Goal: Task Accomplishment & Management: Manage account settings

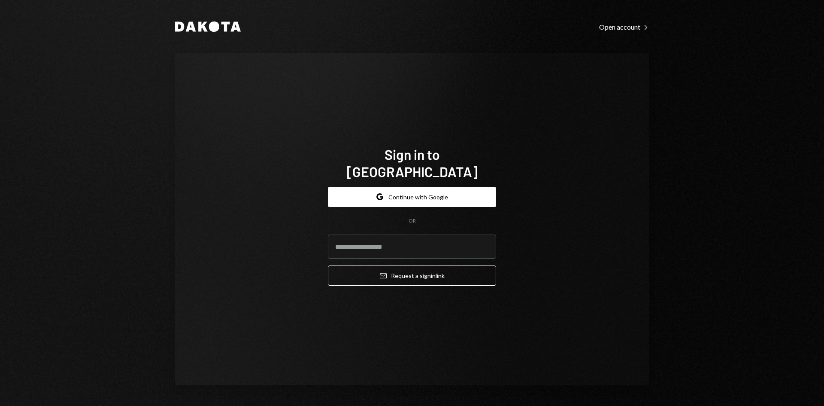
type input "**********"
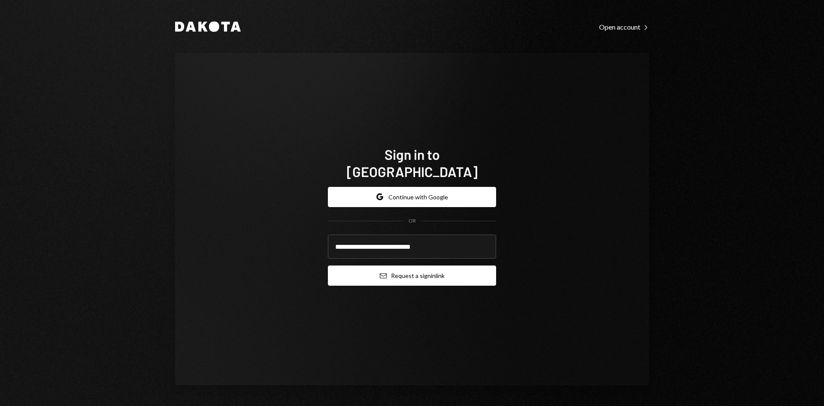
click at [423, 265] on button "Email Request a sign in link" at bounding box center [412, 275] width 168 height 20
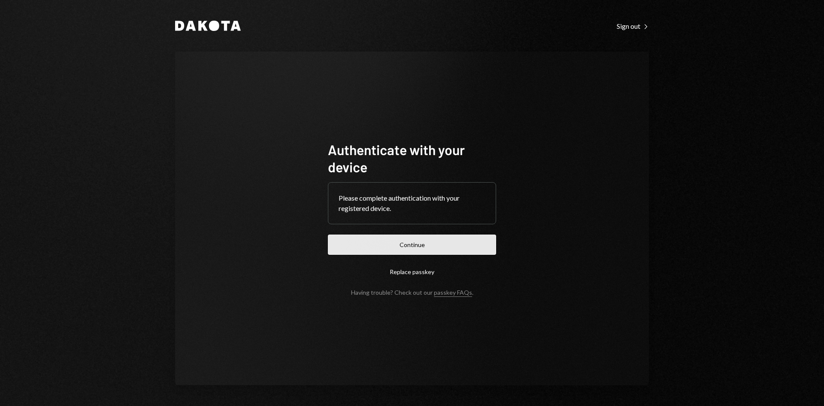
click at [403, 242] on button "Continue" at bounding box center [412, 244] width 168 height 20
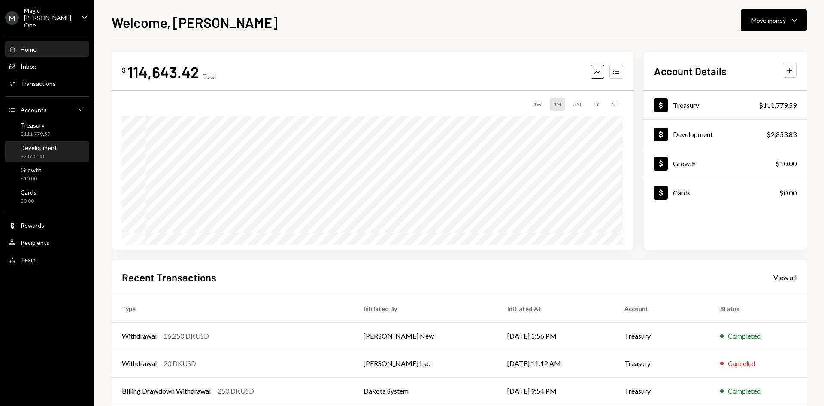
click at [64, 144] on div "Development $2,853.83" at bounding box center [47, 152] width 77 height 16
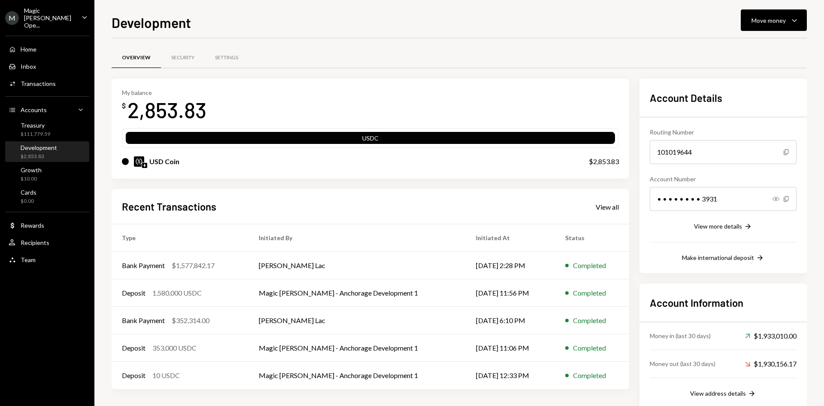
click at [67, 10] on div "Magic Newton Ope..." at bounding box center [49, 18] width 51 height 22
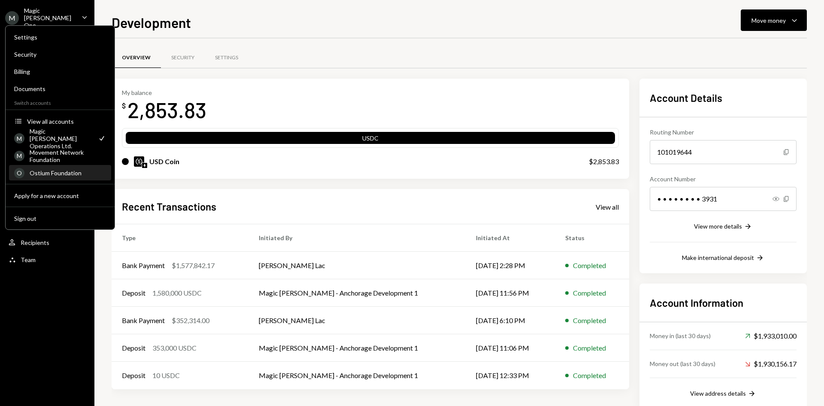
click at [55, 175] on div "Ostium Foundation" at bounding box center [68, 172] width 76 height 7
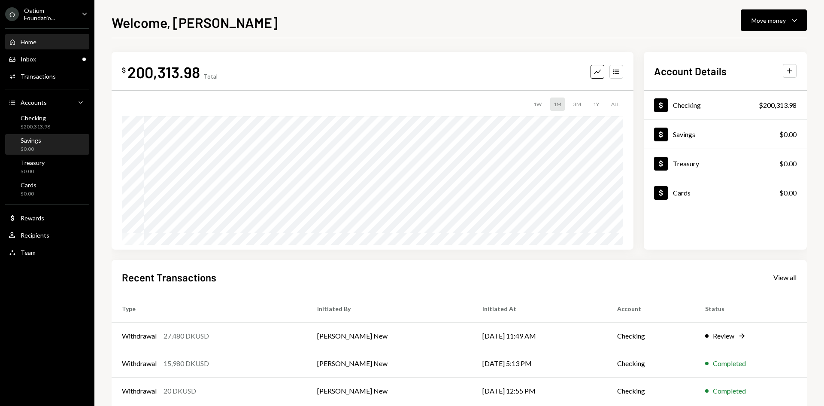
drag, startPoint x: 53, startPoint y: 141, endPoint x: 28, endPoint y: 141, distance: 24.9
click at [28, 141] on div "Savings" at bounding box center [31, 139] width 21 height 7
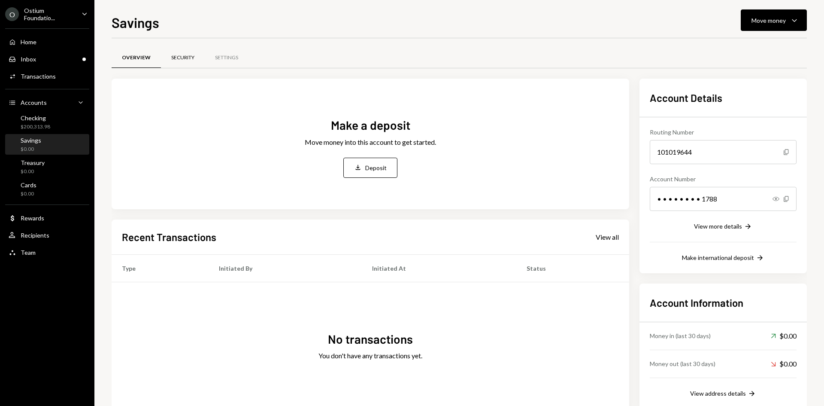
click at [187, 58] on div "Security" at bounding box center [182, 57] width 23 height 7
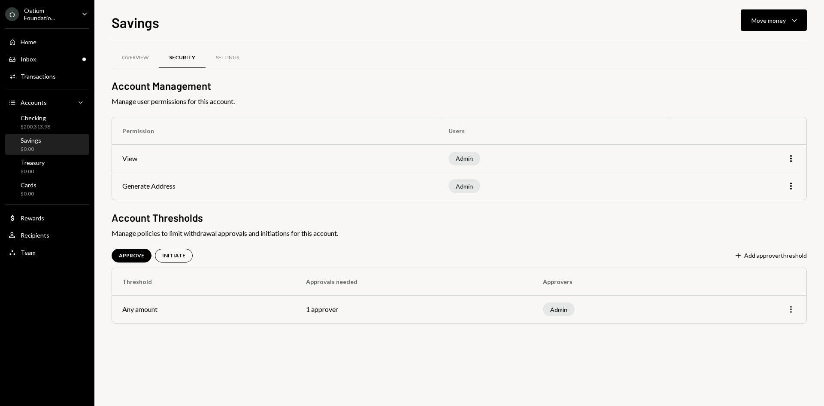
click at [792, 308] on icon "More" at bounding box center [791, 309] width 10 height 10
click at [774, 327] on div "Edit" at bounding box center [771, 327] width 43 height 15
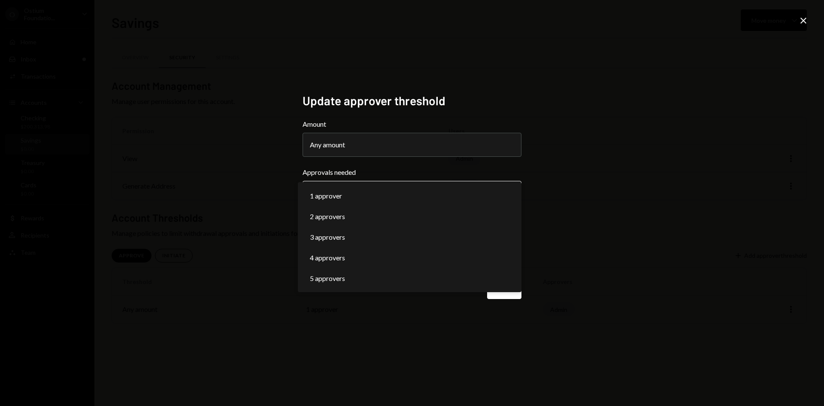
click at [434, 196] on body "**********" at bounding box center [412, 203] width 824 height 406
select select "*"
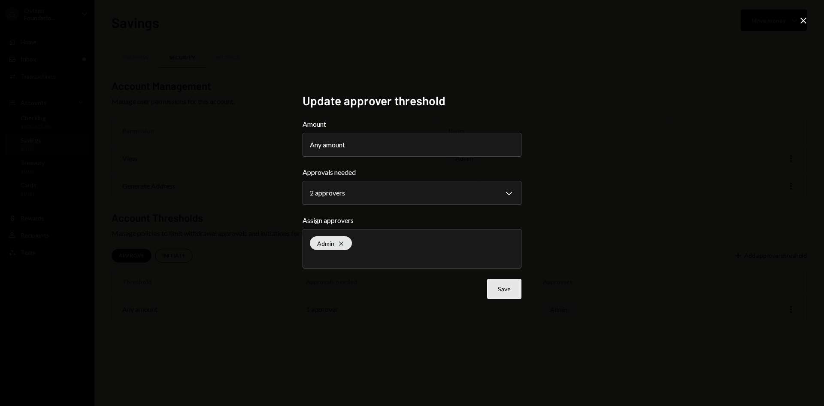
click at [513, 294] on button "Save" at bounding box center [504, 289] width 34 height 20
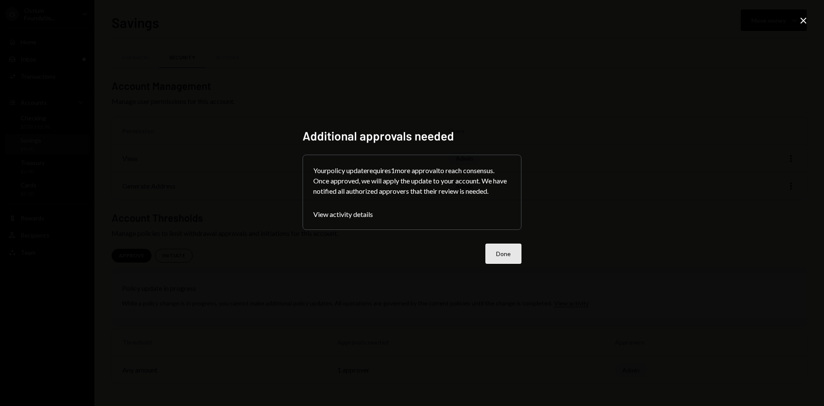
click at [491, 256] on button "Done" at bounding box center [503, 253] width 36 height 20
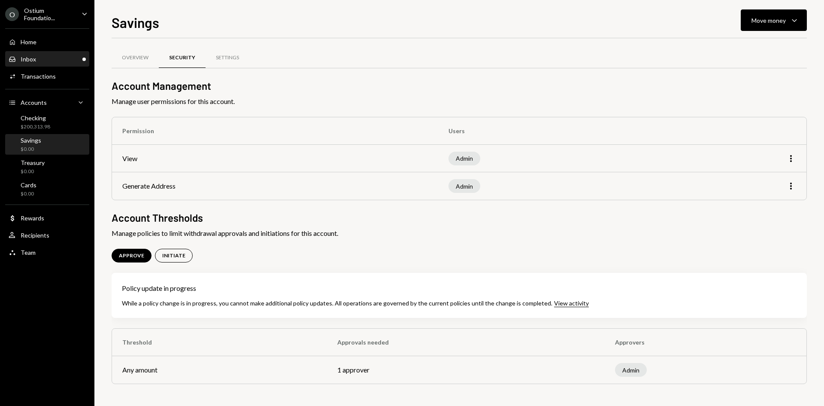
click at [57, 61] on div "Inbox Inbox" at bounding box center [47, 59] width 77 height 8
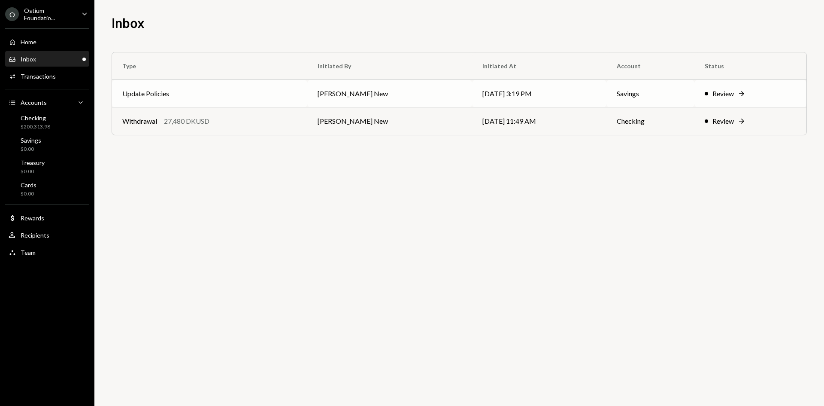
click at [651, 89] on td "Savings" at bounding box center [650, 93] width 88 height 27
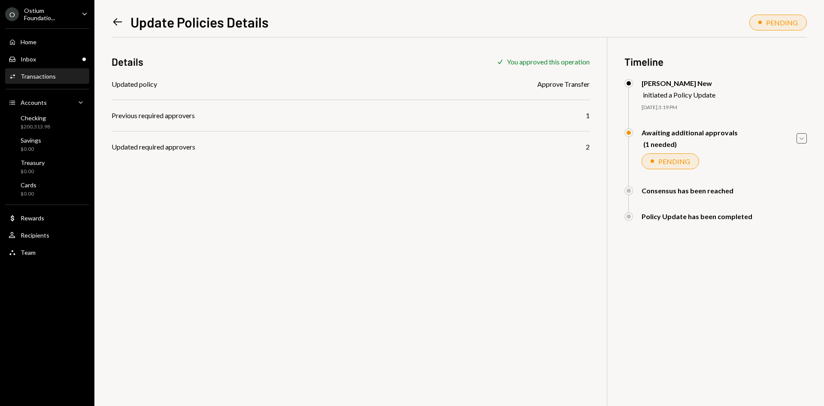
click at [797, 136] on icon "Caret Down" at bounding box center [801, 137] width 9 height 9
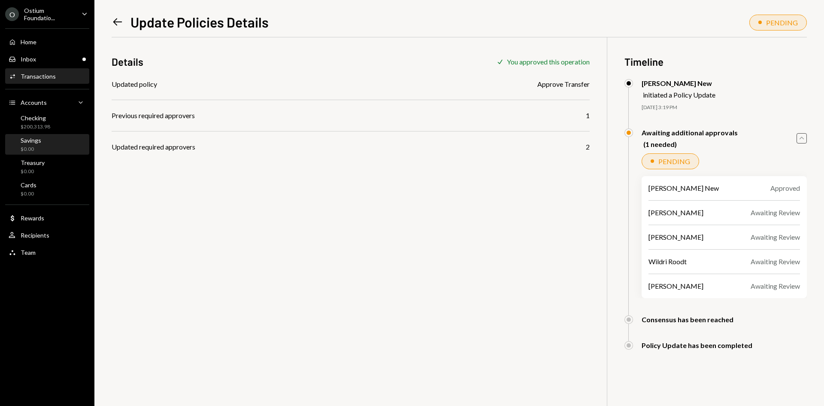
click at [45, 137] on div "Savings $0.00" at bounding box center [47, 144] width 77 height 16
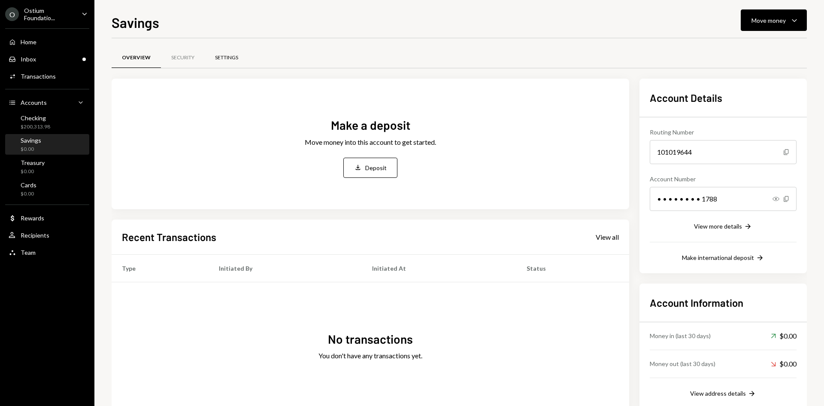
click at [218, 57] on div "Settings" at bounding box center [226, 57] width 23 height 7
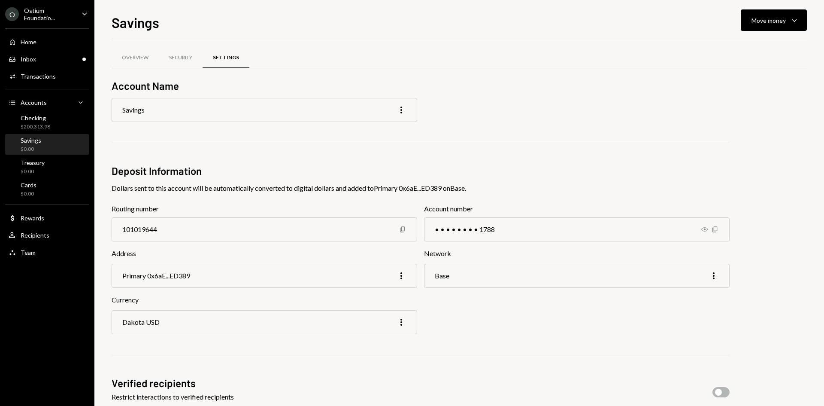
click at [192, 107] on div "Savings More" at bounding box center [265, 110] width 306 height 24
click at [393, 112] on div "Savings More" at bounding box center [265, 110] width 306 height 24
click at [402, 111] on icon "More" at bounding box center [401, 110] width 10 height 10
click at [390, 124] on div "Edit" at bounding box center [381, 128] width 43 height 15
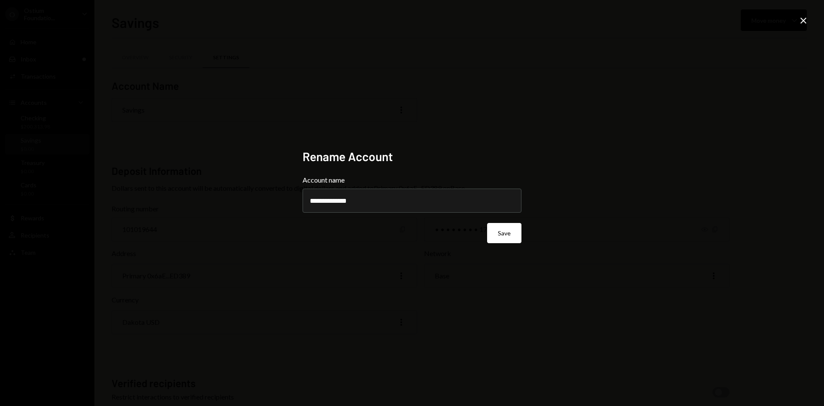
type input "**********"
click at [518, 245] on div "**********" at bounding box center [412, 203] width 219 height 108
click at [517, 244] on div "**********" at bounding box center [412, 203] width 219 height 108
click at [510, 239] on button "Save" at bounding box center [504, 233] width 34 height 20
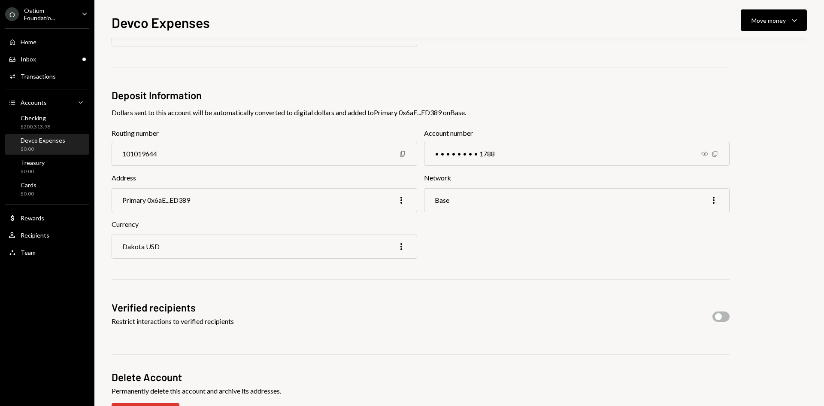
scroll to position [75, 0]
click at [400, 252] on div "Dakota USD More" at bounding box center [265, 247] width 306 height 24
click at [400, 250] on icon "More" at bounding box center [401, 247] width 10 height 10
click at [385, 261] on div "Edit" at bounding box center [381, 265] width 43 height 15
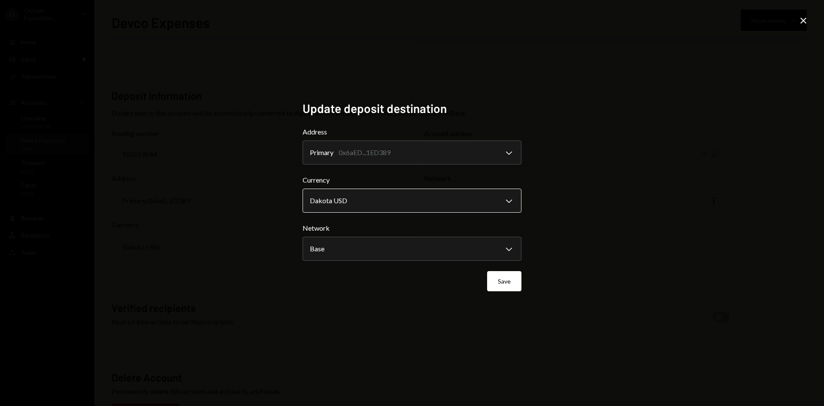
click at [372, 198] on body "**********" at bounding box center [412, 203] width 824 height 406
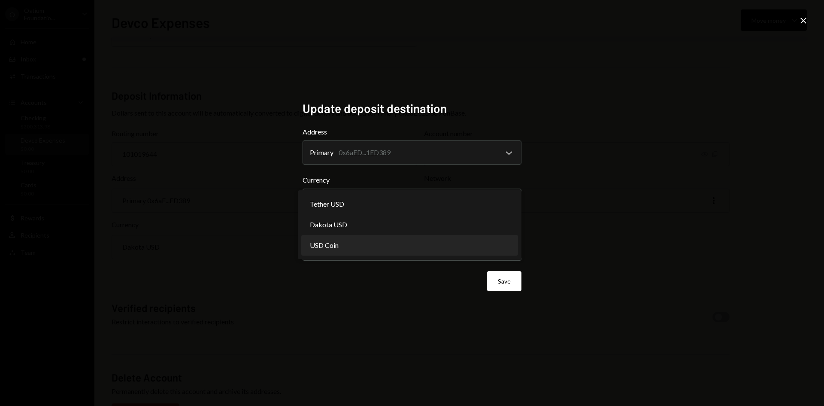
select select "****"
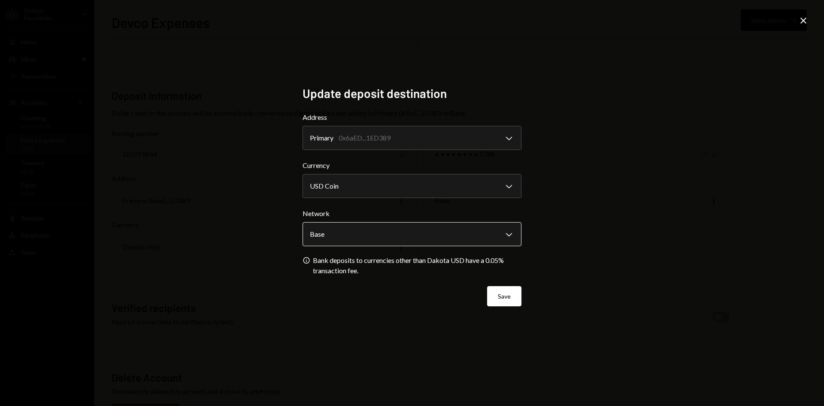
click at [391, 227] on body "**********" at bounding box center [412, 203] width 824 height 406
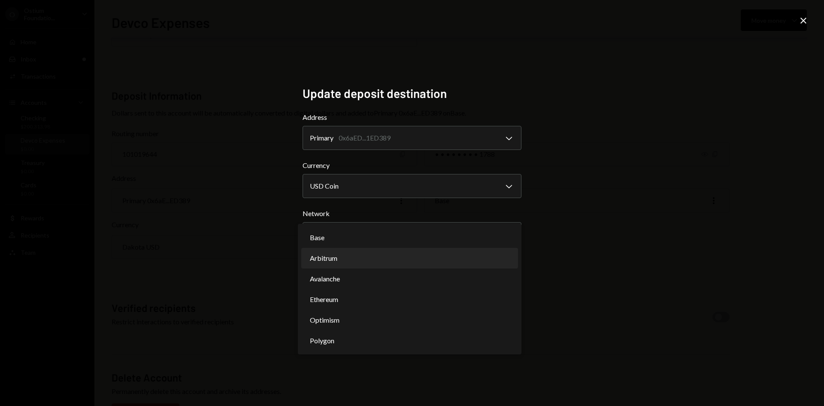
select select "**********"
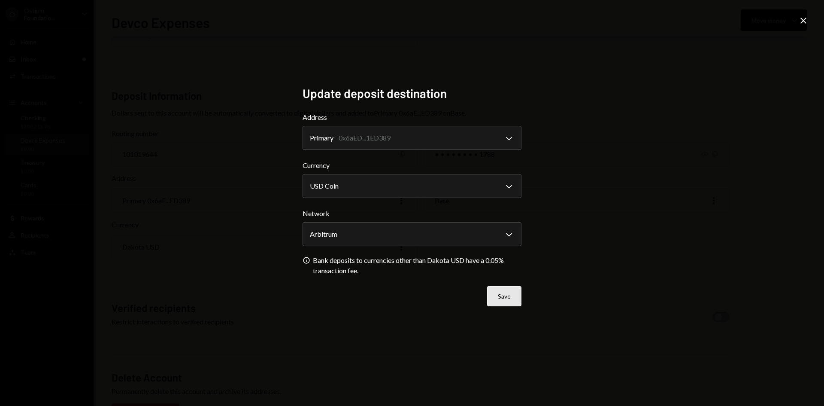
click at [499, 289] on button "Save" at bounding box center [504, 296] width 34 height 20
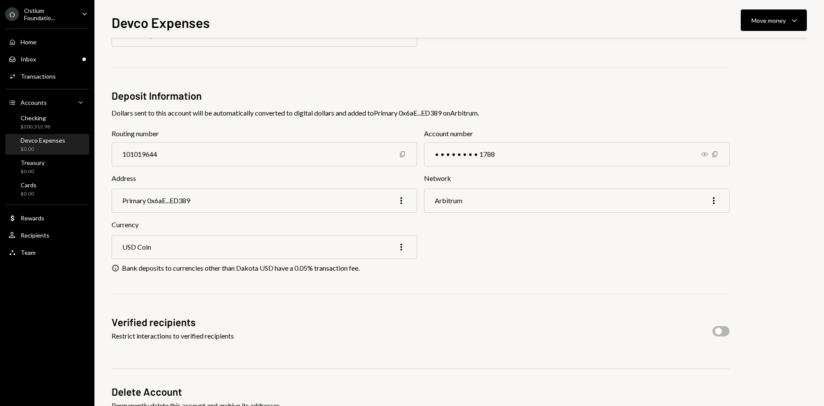
click at [41, 147] on div "$0.00" at bounding box center [43, 148] width 45 height 7
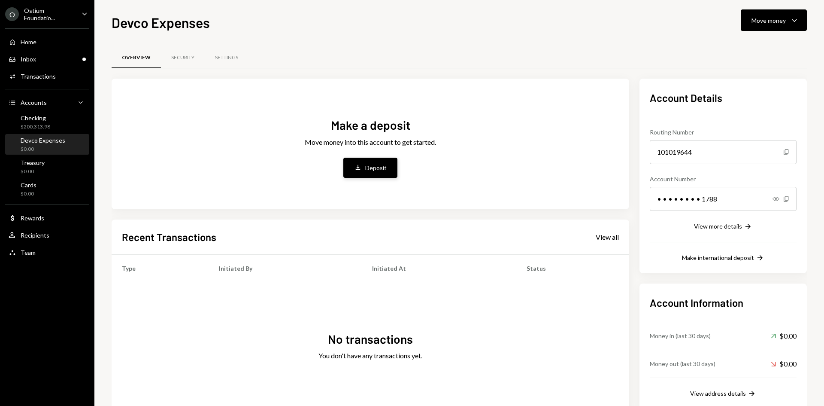
click at [362, 167] on icon "Deposit" at bounding box center [358, 168] width 8 height 8
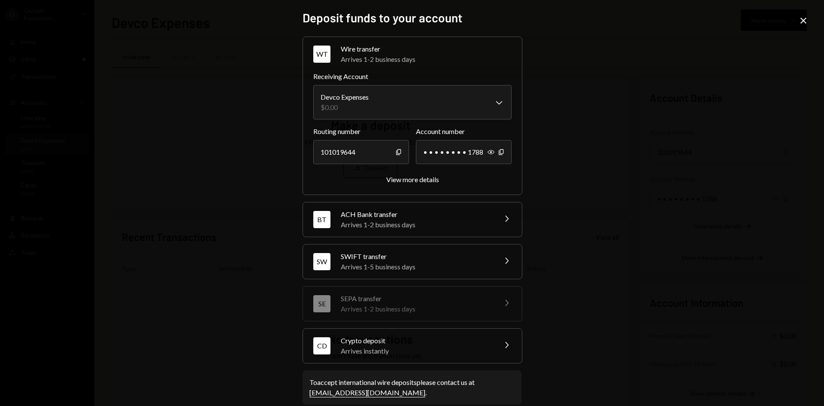
click at [366, 343] on div "Crypto deposit" at bounding box center [416, 340] width 150 height 10
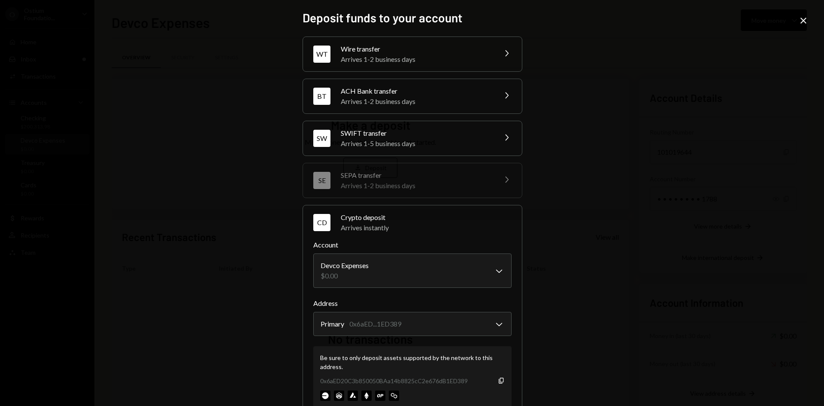
scroll to position [67, 0]
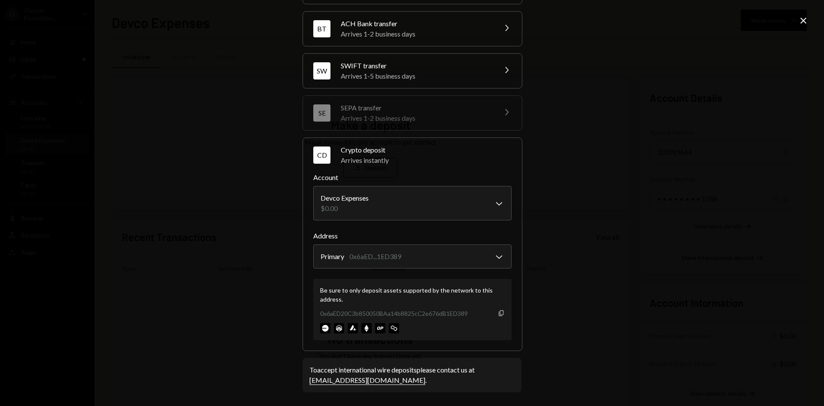
click at [499, 311] on icon "Copy" at bounding box center [501, 312] width 7 height 7
click at [198, 127] on div "**********" at bounding box center [412, 203] width 824 height 406
click at [804, 23] on icon "Close" at bounding box center [803, 20] width 10 height 10
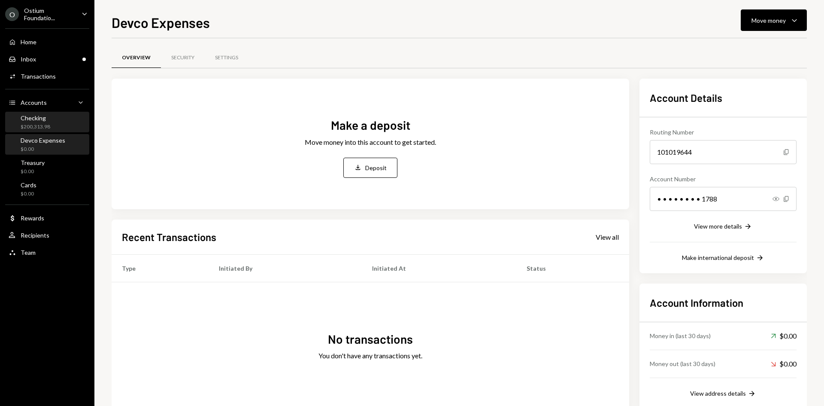
click at [51, 124] on div "Checking $200,313.98" at bounding box center [47, 122] width 77 height 16
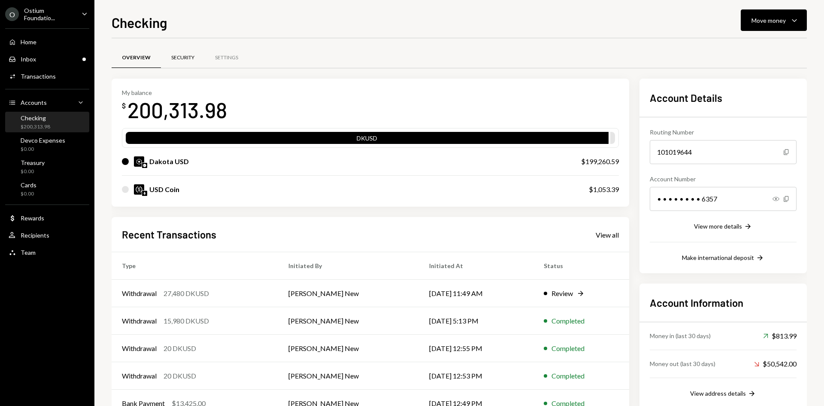
click at [194, 51] on div "Security" at bounding box center [183, 58] width 44 height 21
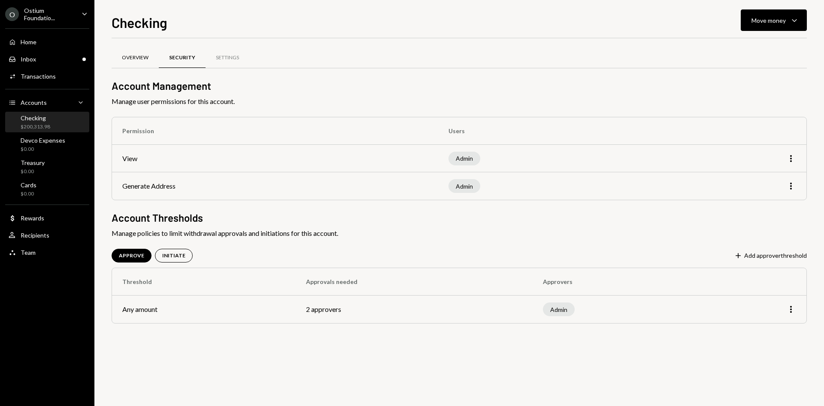
click at [131, 59] on div "Overview" at bounding box center [135, 57] width 27 height 7
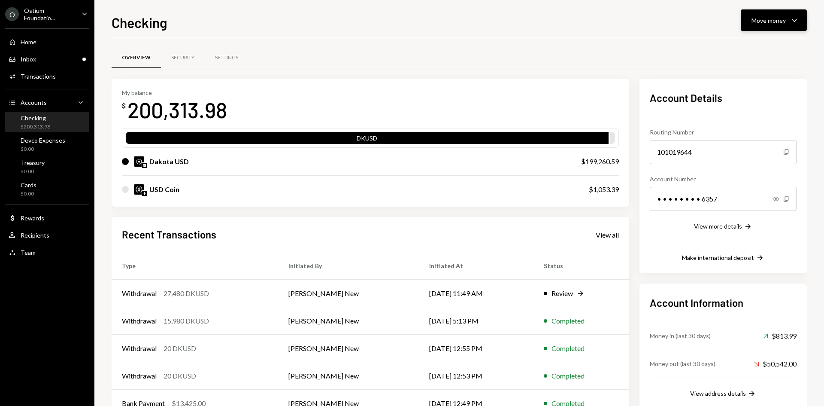
click at [764, 15] on button "Move money Caret Down" at bounding box center [774, 19] width 66 height 21
click at [536, 201] on div "USD Coin $1,053.39" at bounding box center [370, 189] width 497 height 27
click at [734, 231] on div "Routing Number [FINANCIAL_ID] Copy Account Number • • • • • • • • 6357 Show Cop…" at bounding box center [723, 189] width 147 height 145
click at [735, 226] on div "View more details" at bounding box center [718, 225] width 48 height 7
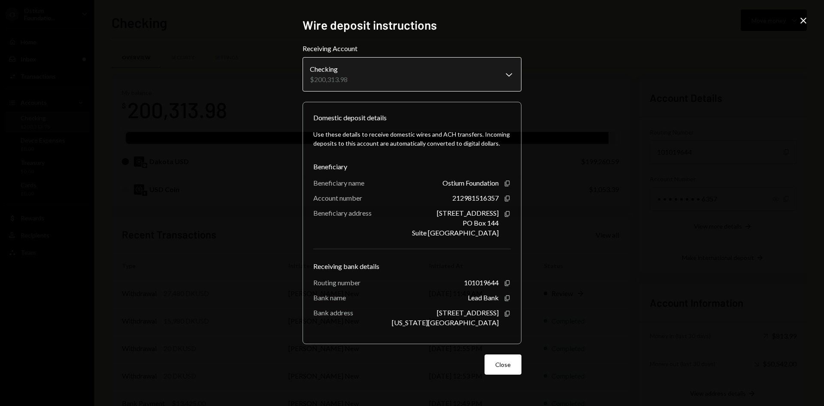
click at [469, 81] on body "O Ostium Foundatio... Caret Down Home Home Inbox Inbox Activities Transactions …" at bounding box center [412, 203] width 824 height 406
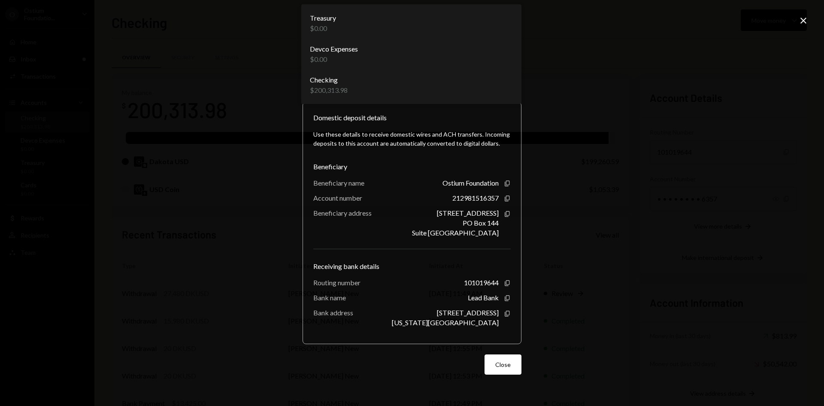
click at [806, 16] on icon "Close" at bounding box center [803, 20] width 10 height 10
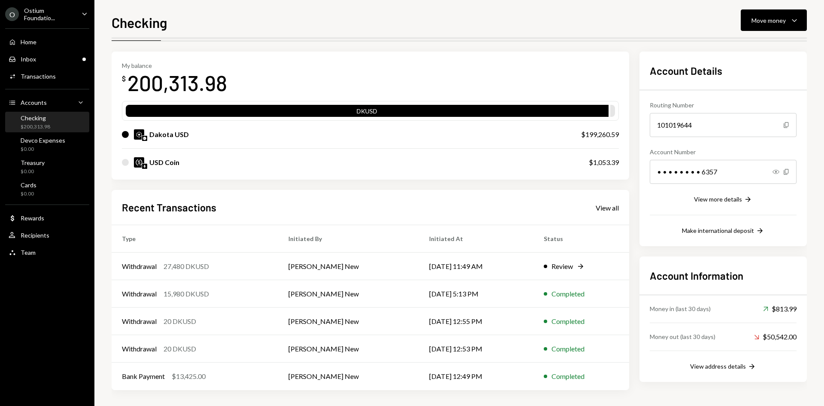
scroll to position [27, 0]
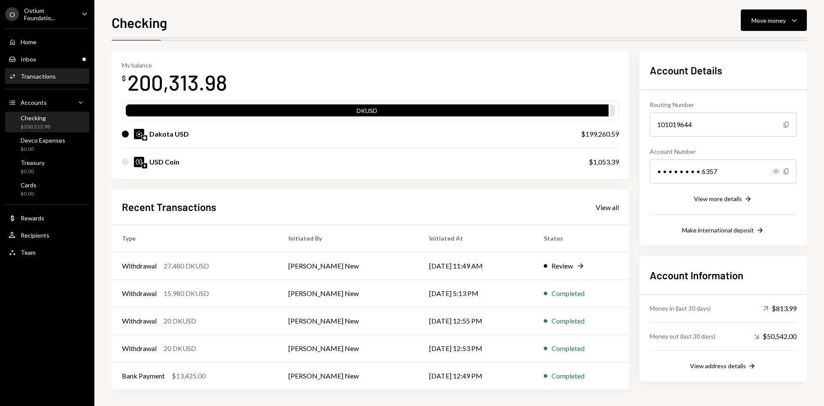
click at [67, 78] on div "Activities Transactions" at bounding box center [47, 77] width 77 height 8
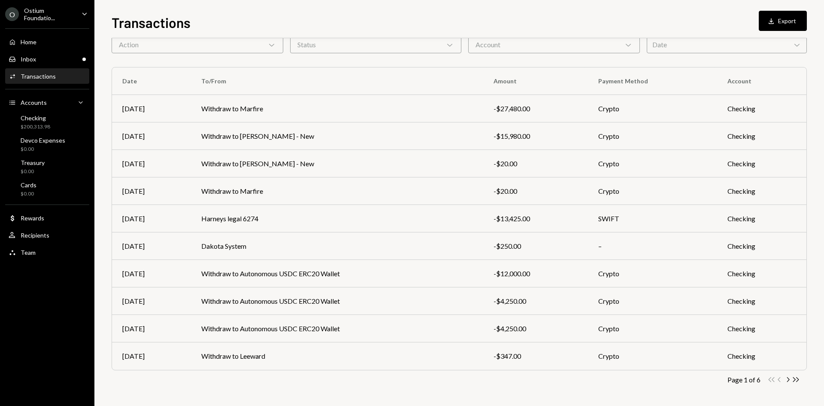
scroll to position [42, 0]
click at [784, 379] on icon "Chevron Right" at bounding box center [788, 379] width 8 height 8
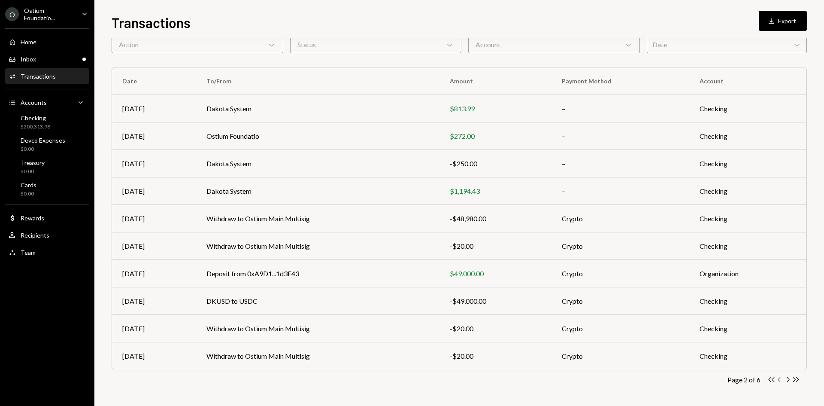
click at [779, 379] on icon "Chevron Left" at bounding box center [780, 379] width 8 height 8
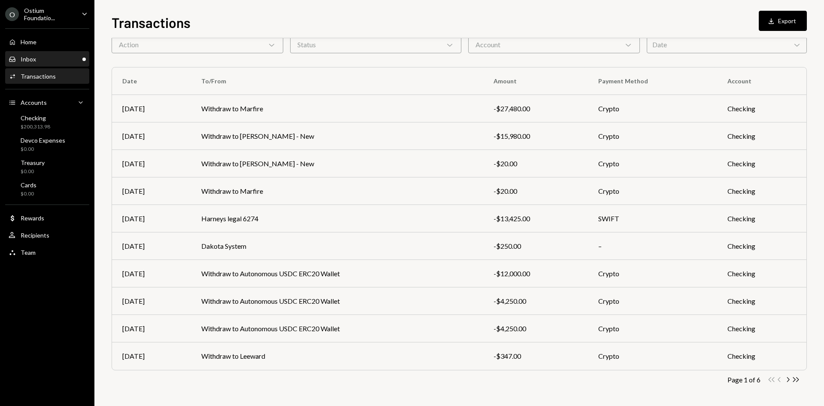
click at [40, 62] on div "Inbox Inbox" at bounding box center [47, 59] width 77 height 8
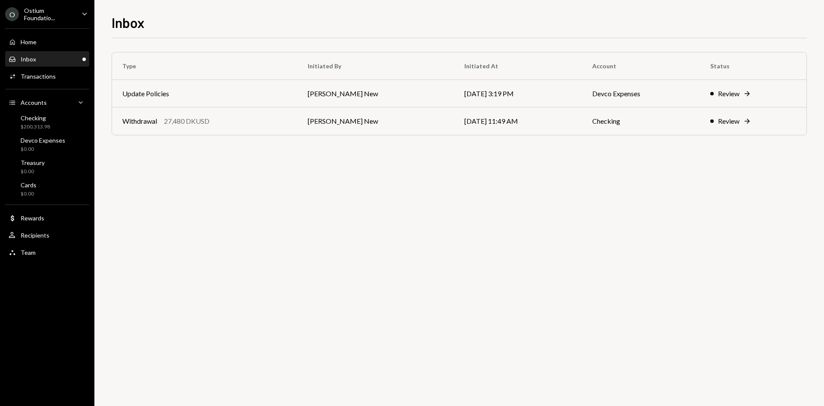
click at [642, 152] on div "Type Initiated By Initiated At Account Status Update Policies [PERSON_NAME] New…" at bounding box center [459, 102] width 695 height 100
click at [308, 216] on div "Type Initiated By Initiated At Account Status Update Policies [PERSON_NAME] New…" at bounding box center [459, 221] width 695 height 367
